Goal: Check status: Check status

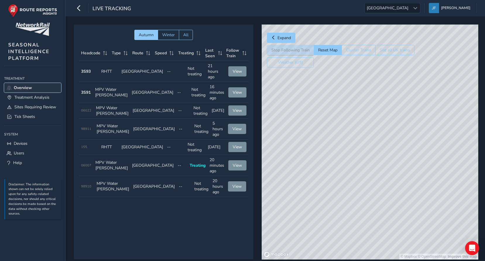
click at [31, 87] on span "Overview" at bounding box center [23, 88] width 18 height 6
click at [27, 97] on span "Treatment Analysis" at bounding box center [31, 98] width 35 height 6
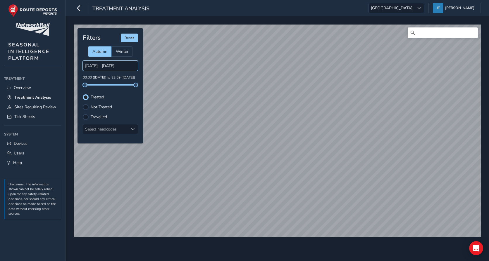
click at [122, 66] on input "[DATE] - [DATE]" at bounding box center [110, 66] width 55 height 10
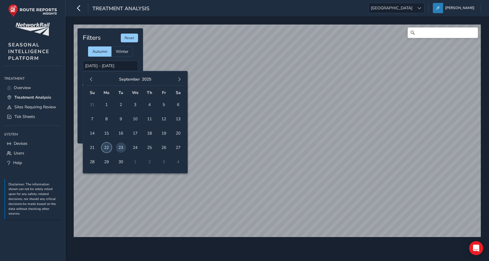
click at [106, 149] on span "22" at bounding box center [106, 148] width 10 height 10
type input "[DATE] - [DATE]"
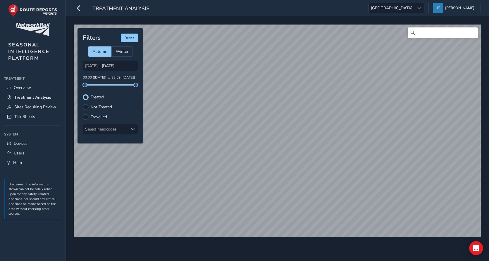
drag, startPoint x: 106, startPoint y: 149, endPoint x: 115, endPoint y: 92, distance: 57.4
click at [115, 92] on div "Filters Reset Autumn Winter [DATE] - [DATE] 00:00 ([DATE]) to 23:59 ([DATE]) Tr…" at bounding box center [111, 85] width 66 height 115
click at [135, 131] on span at bounding box center [133, 129] width 4 height 4
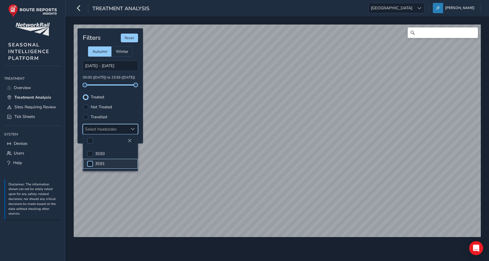
click at [88, 165] on div at bounding box center [90, 164] width 6 height 6
click at [140, 104] on div "Filters Reset Autumn Winter [DATE] - [DATE] 00:00 ([DATE]) to 23:59 ([DATE]) Tr…" at bounding box center [111, 85] width 66 height 115
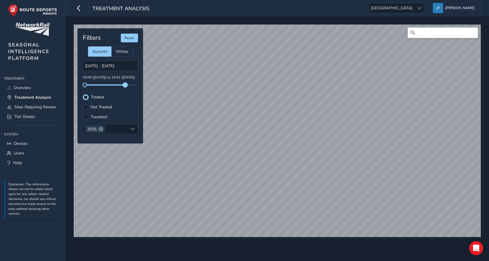
drag, startPoint x: 135, startPoint y: 86, endPoint x: 125, endPoint y: 84, distance: 9.9
click at [125, 84] on span at bounding box center [125, 85] width 5 height 5
drag, startPoint x: 86, startPoint y: 84, endPoint x: 118, endPoint y: 87, distance: 32.1
click at [118, 87] on span at bounding box center [118, 85] width 5 height 5
drag, startPoint x: 118, startPoint y: 86, endPoint x: 111, endPoint y: 86, distance: 7.0
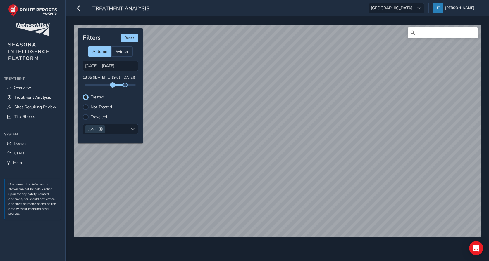
click at [111, 86] on span at bounding box center [112, 85] width 5 height 5
click at [112, 85] on span at bounding box center [111, 85] width 5 height 5
click at [121, 85] on span at bounding box center [121, 85] width 5 height 5
click at [122, 86] on span at bounding box center [122, 85] width 5 height 5
drag, startPoint x: 112, startPoint y: 86, endPoint x: 117, endPoint y: 86, distance: 4.7
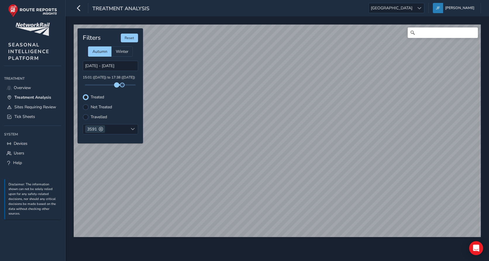
click at [117, 86] on span at bounding box center [116, 85] width 5 height 5
click at [87, 106] on div at bounding box center [86, 107] width 6 height 6
click at [87, 118] on div at bounding box center [86, 117] width 6 height 6
click at [87, 108] on div at bounding box center [86, 107] width 6 height 6
click at [87, 98] on div at bounding box center [86, 97] width 6 height 6
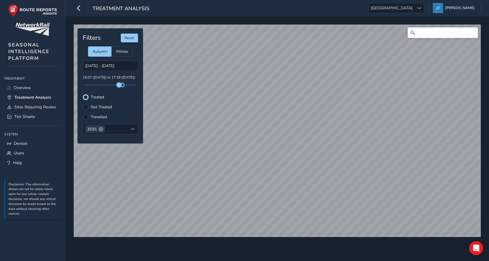
click at [119, 86] on span at bounding box center [119, 85] width 5 height 5
